Goal: Transaction & Acquisition: Download file/media

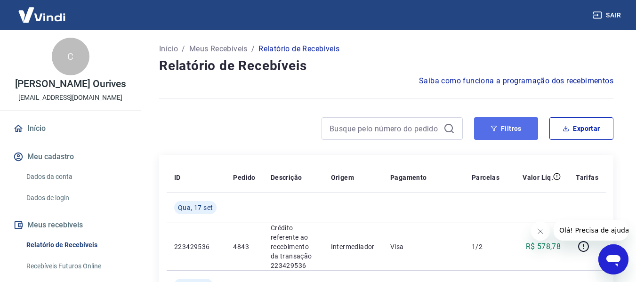
click at [516, 129] on button "Filtros" at bounding box center [506, 128] width 64 height 23
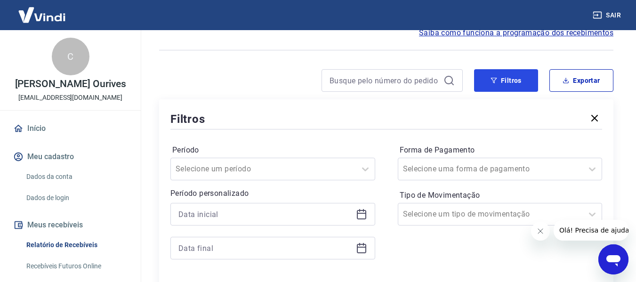
scroll to position [141, 0]
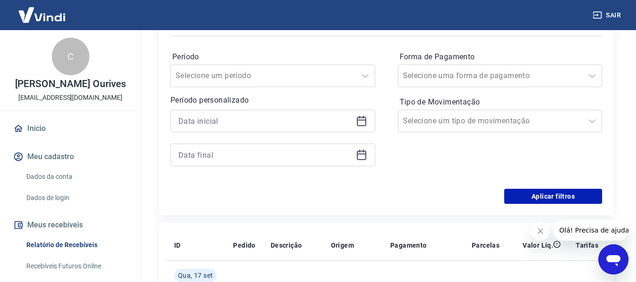
click at [366, 121] on icon at bounding box center [361, 121] width 9 height 9
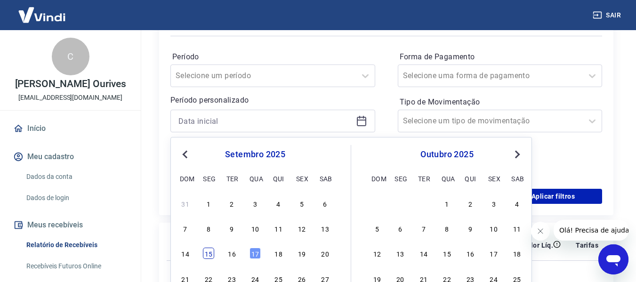
click at [209, 256] on div "15" at bounding box center [208, 253] width 11 height 11
type input "[DATE]"
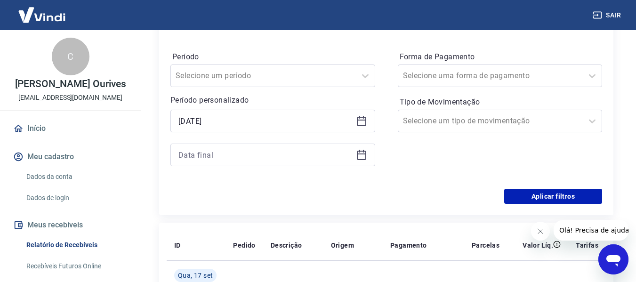
click at [360, 153] on icon at bounding box center [361, 153] width 9 height 1
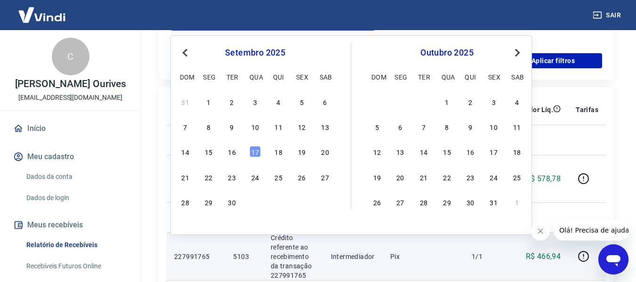
scroll to position [282, 0]
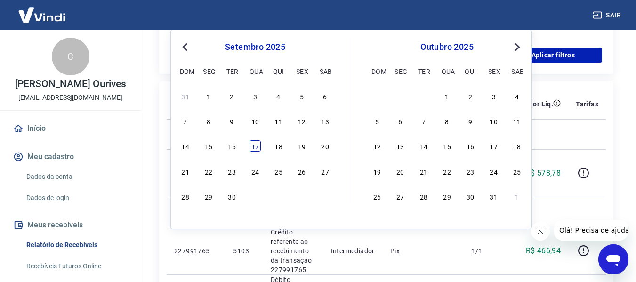
click at [253, 146] on div "17" at bounding box center [254, 145] width 11 height 11
type input "[DATE]"
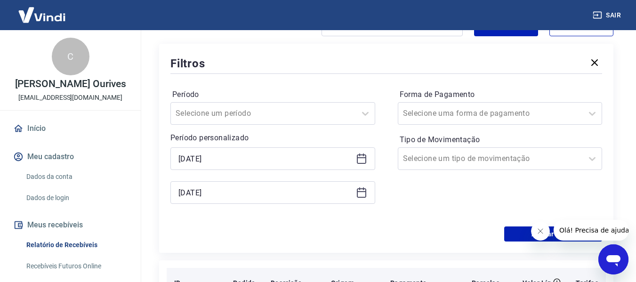
scroll to position [94, 0]
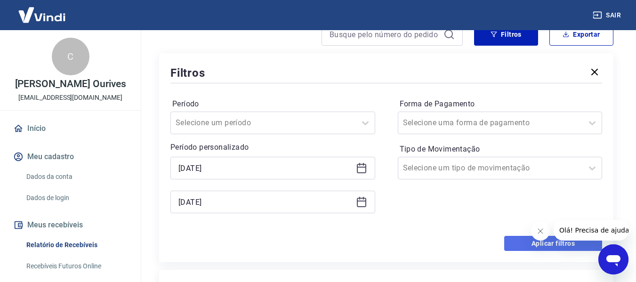
click at [553, 244] on button "Aplicar filtros" at bounding box center [553, 243] width 98 height 15
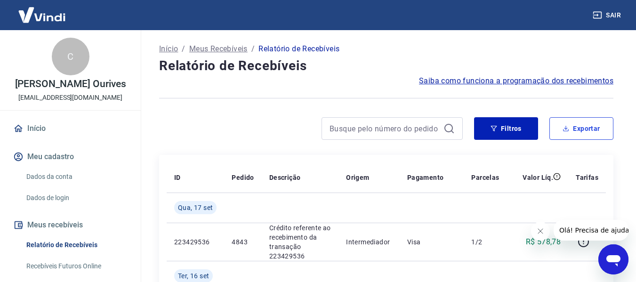
click at [578, 134] on button "Exportar" at bounding box center [581, 128] width 64 height 23
type input "[DATE]"
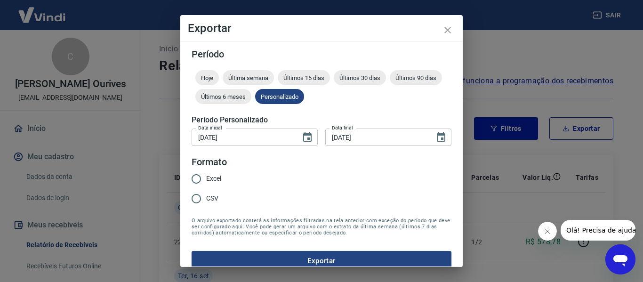
click at [205, 177] on input "Excel" at bounding box center [196, 179] width 20 height 20
radio input "true"
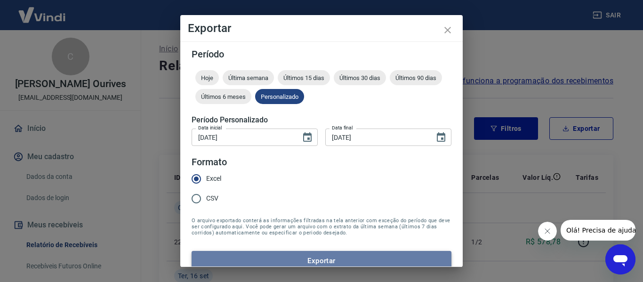
click at [369, 261] on button "Exportar" at bounding box center [322, 261] width 260 height 20
